Goal: Information Seeking & Learning: Check status

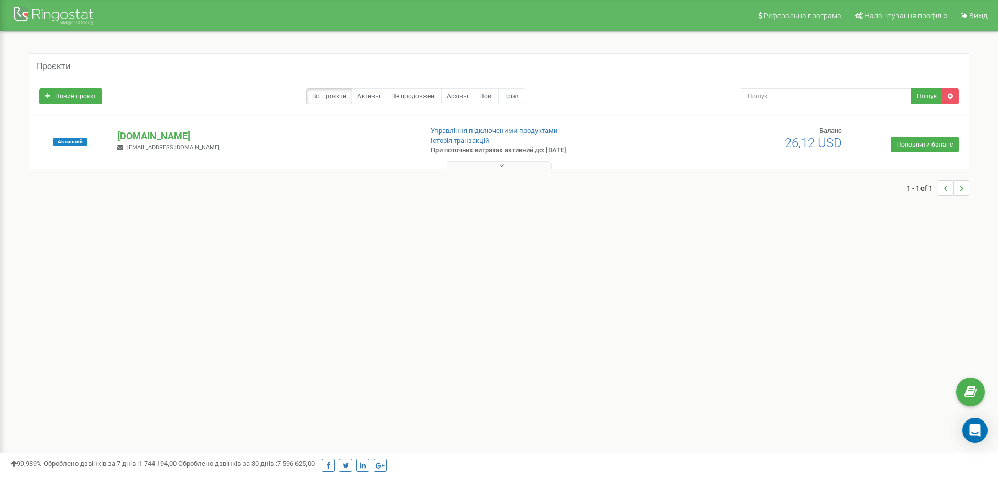
click at [498, 165] on button at bounding box center [499, 165] width 105 height 8
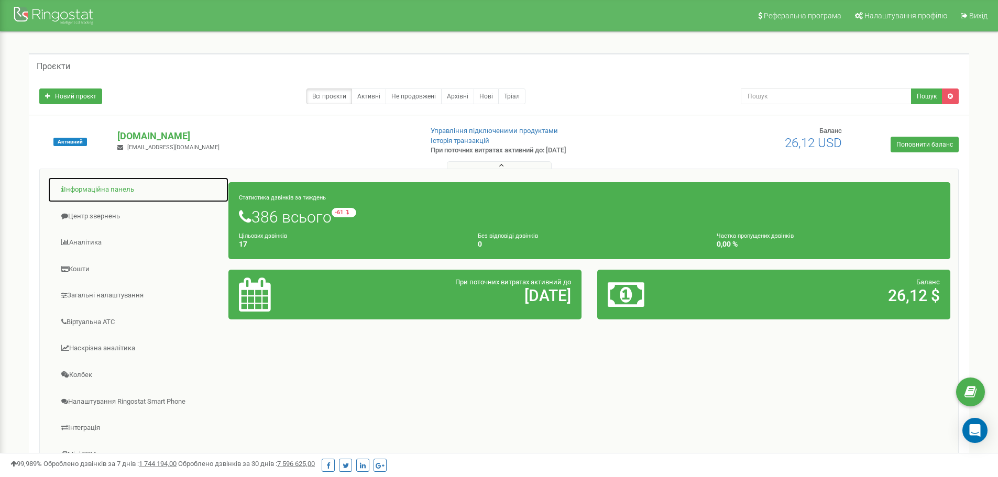
click at [97, 185] on link "Інформаційна панель" at bounding box center [138, 190] width 181 height 26
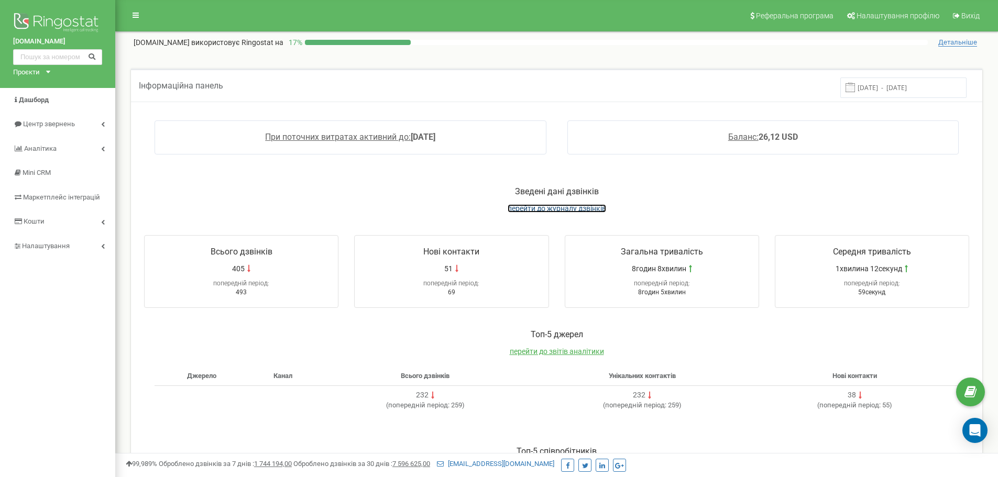
click at [563, 212] on span "перейти до журналу дзвінків" at bounding box center [557, 208] width 99 height 8
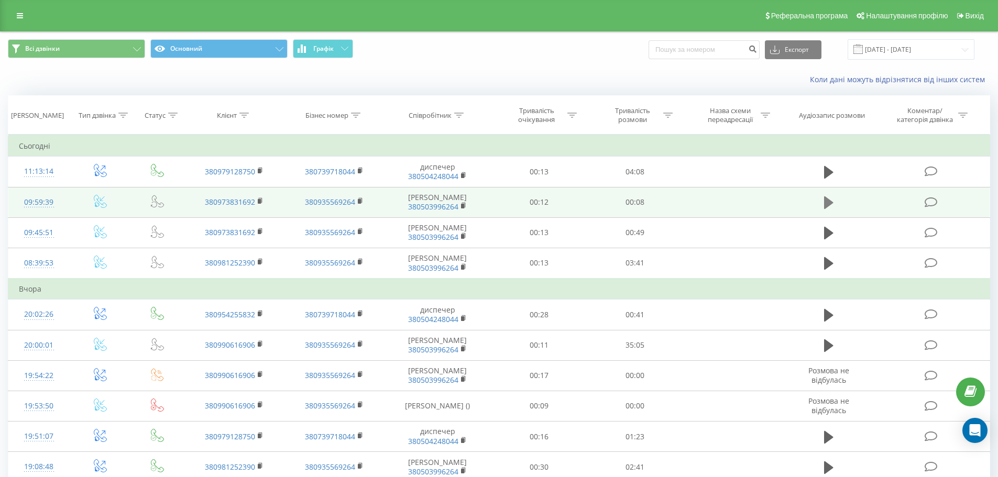
click at [826, 208] on icon at bounding box center [828, 203] width 9 height 13
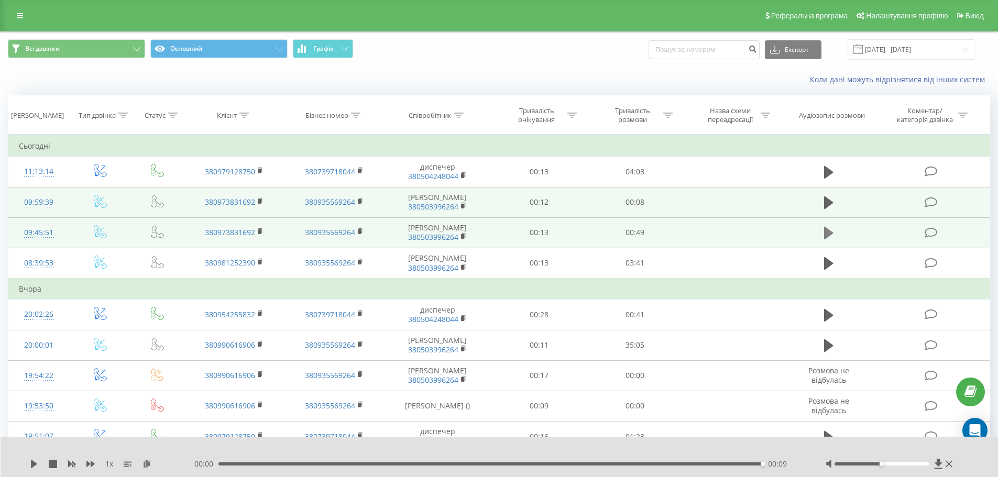
click at [827, 239] on icon at bounding box center [828, 233] width 9 height 13
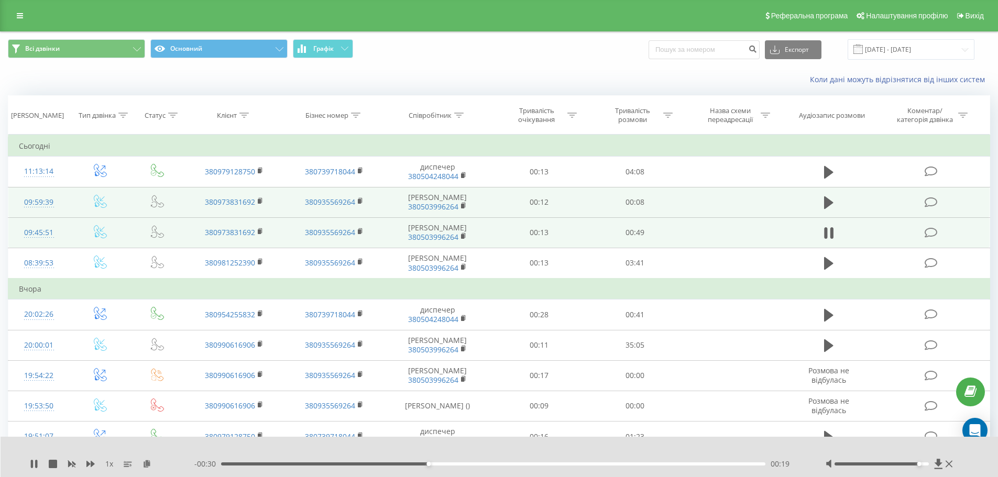
drag, startPoint x: 880, startPoint y: 463, endPoint x: 921, endPoint y: 466, distance: 41.5
click at [921, 466] on div at bounding box center [891, 464] width 130 height 10
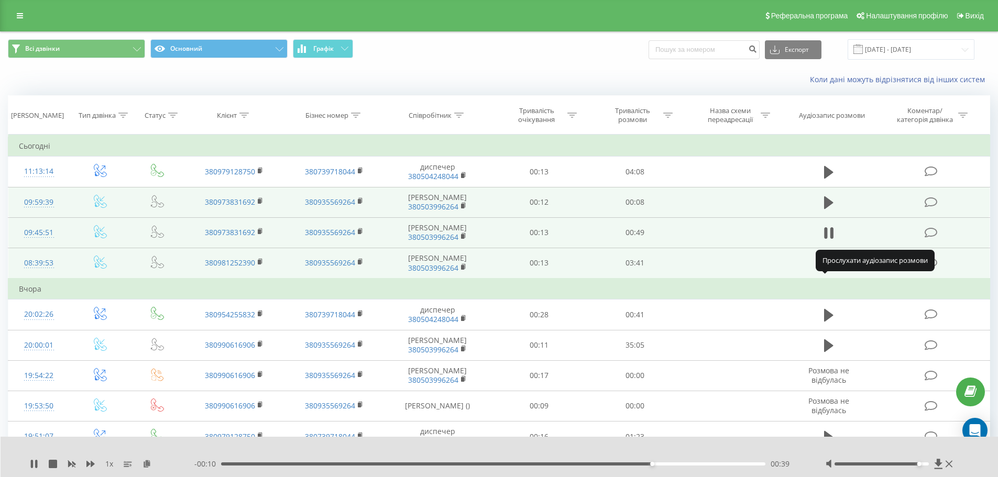
click at [830, 270] on icon at bounding box center [828, 263] width 9 height 13
